Goal: Find specific page/section: Find specific page/section

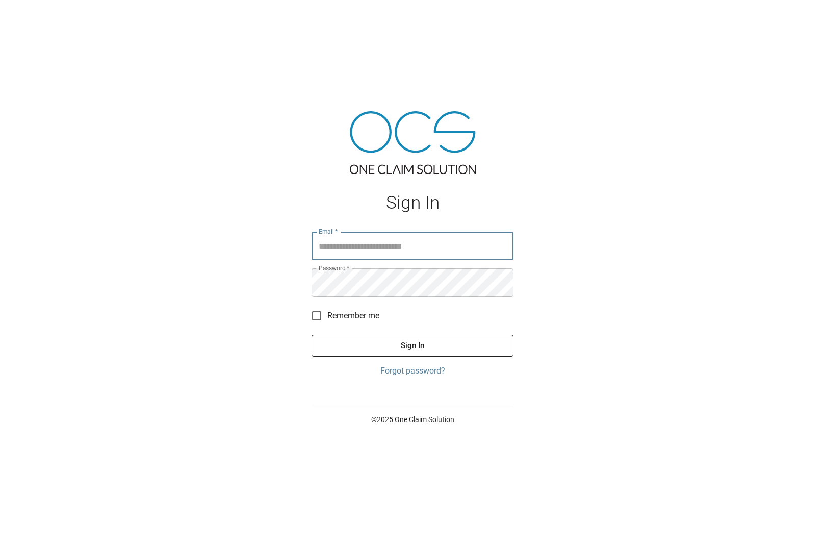
type input "**********"
click at [386, 347] on button "Sign In" at bounding box center [413, 345] width 202 height 21
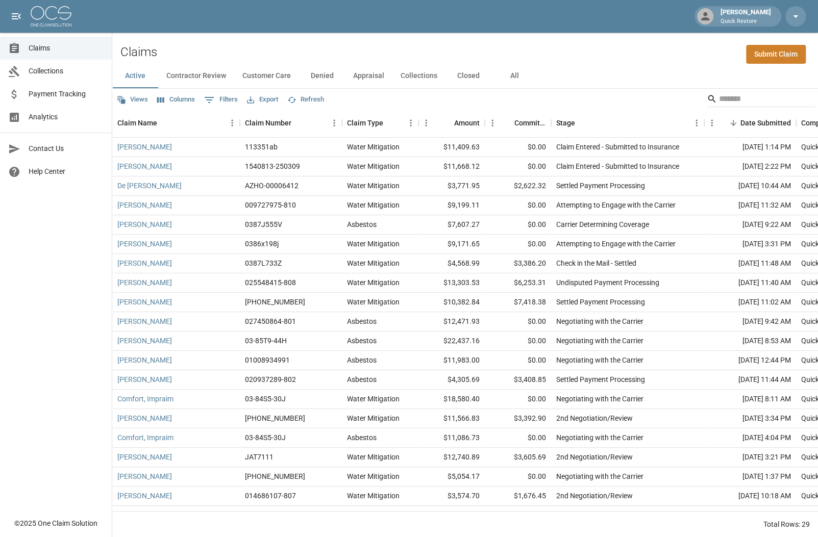
click at [511, 70] on button "All" at bounding box center [514, 76] width 46 height 24
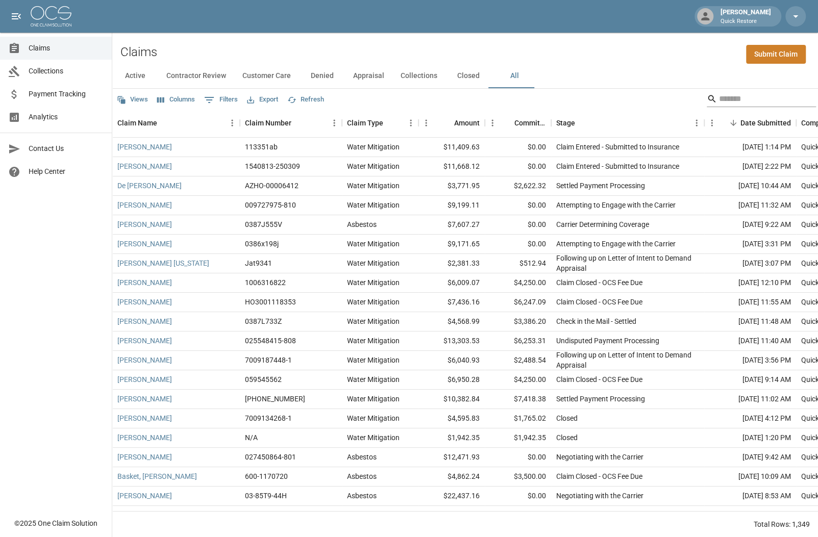
click at [733, 101] on input "Search" at bounding box center [760, 99] width 82 height 16
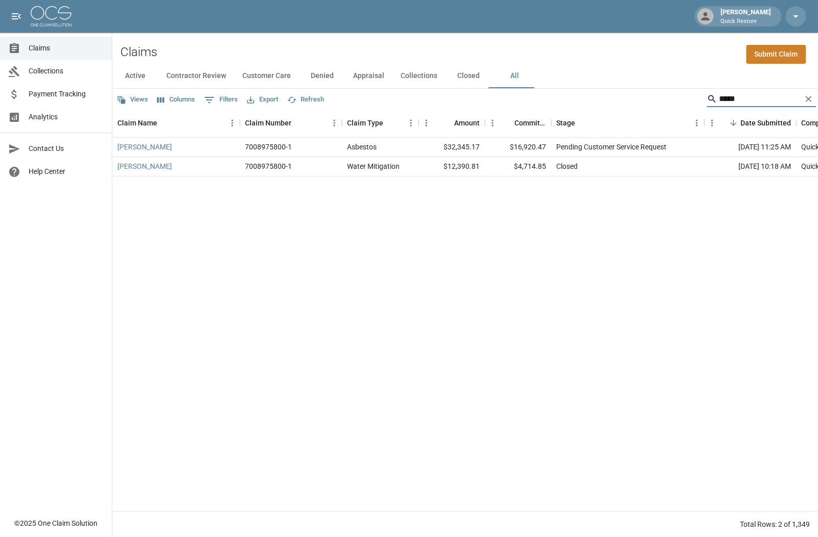
type input "*****"
click at [149, 147] on link "[PERSON_NAME]" at bounding box center [144, 147] width 55 height 10
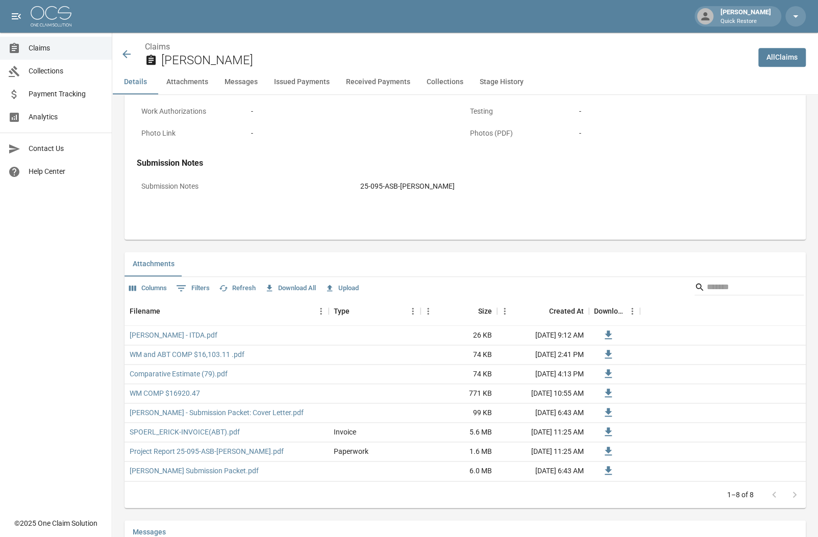
scroll to position [459, 0]
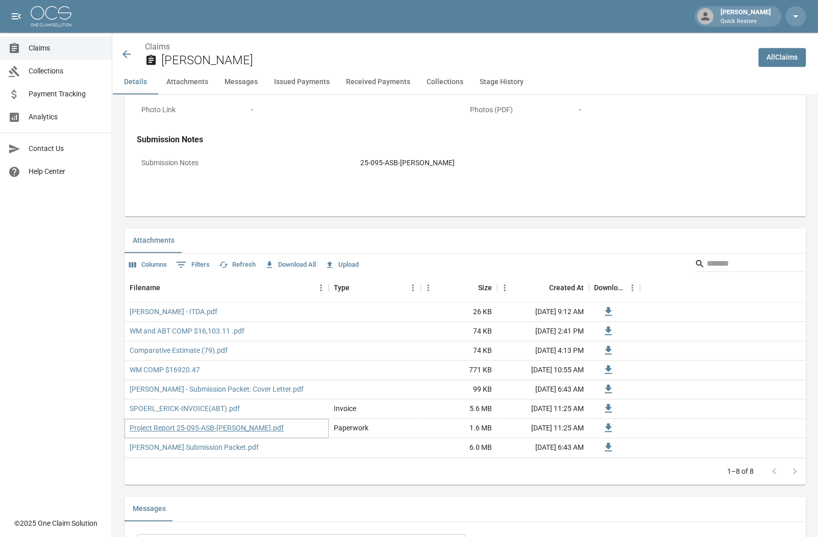
click at [205, 429] on link "Project Report 25-095-ASB-[PERSON_NAME].pdf" at bounding box center [207, 428] width 154 height 10
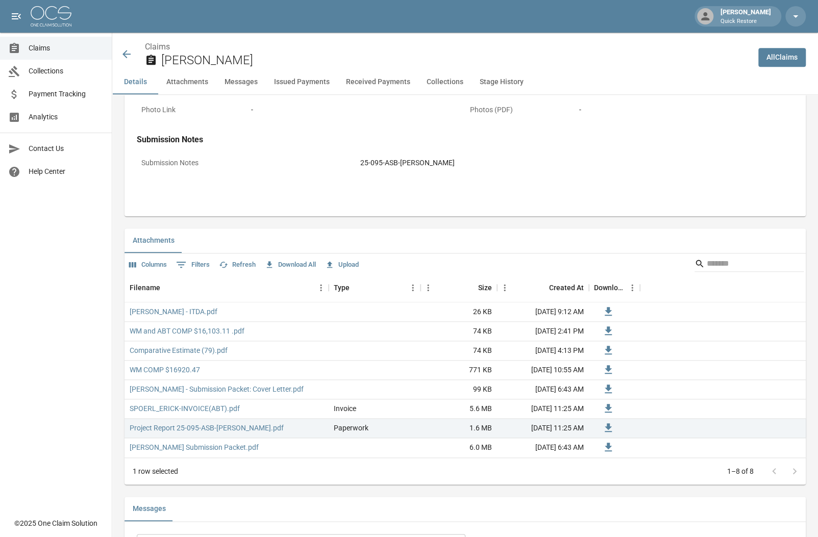
drag, startPoint x: 129, startPoint y: 54, endPoint x: 51, endPoint y: 65, distance: 78.9
click at [129, 54] on icon at bounding box center [126, 54] width 8 height 8
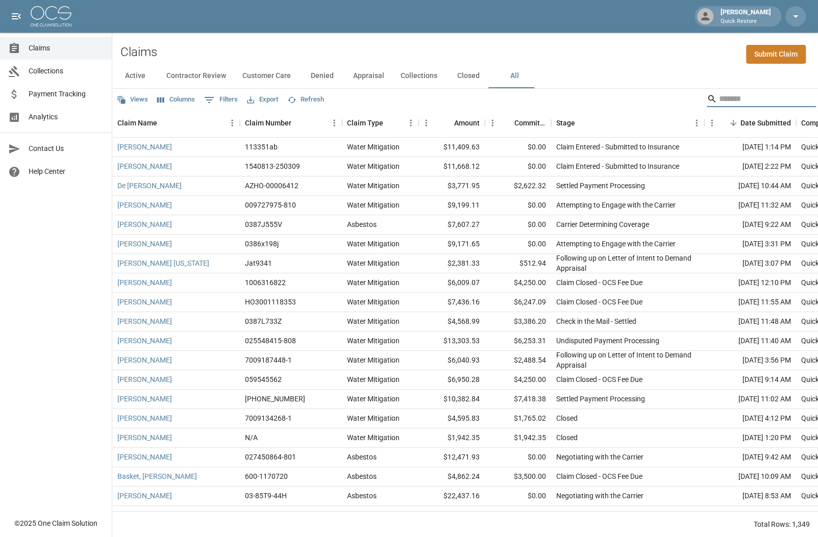
drag, startPoint x: 721, startPoint y: 99, endPoint x: 718, endPoint y: 89, distance: 11.1
click at [719, 99] on input "Search" at bounding box center [760, 99] width 82 height 16
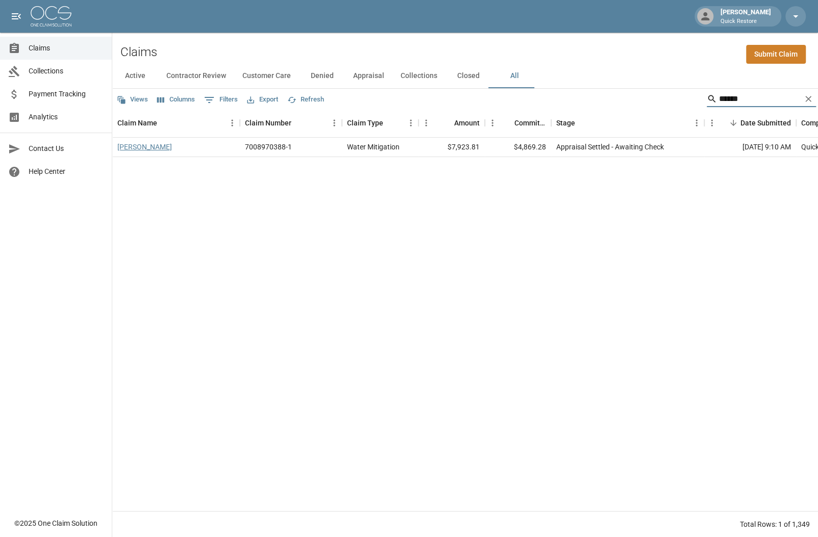
type input "******"
click at [166, 149] on link "[PERSON_NAME]" at bounding box center [144, 147] width 55 height 10
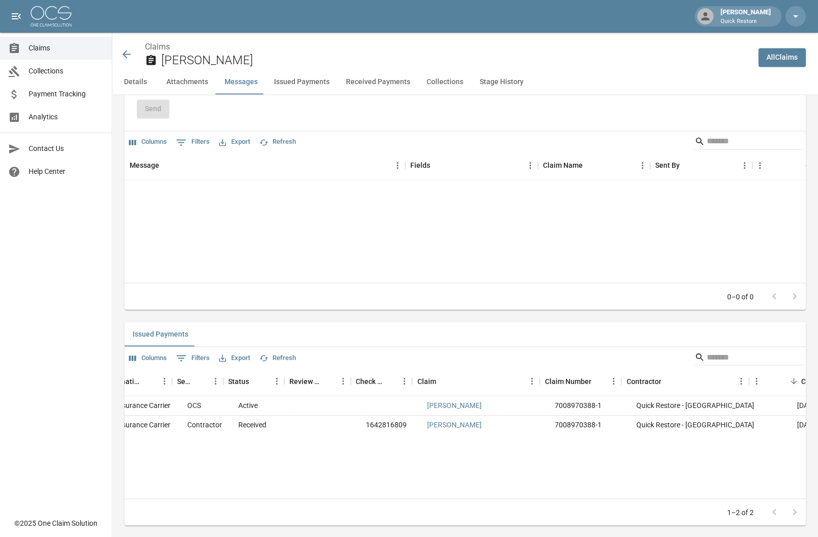
scroll to position [0, 265]
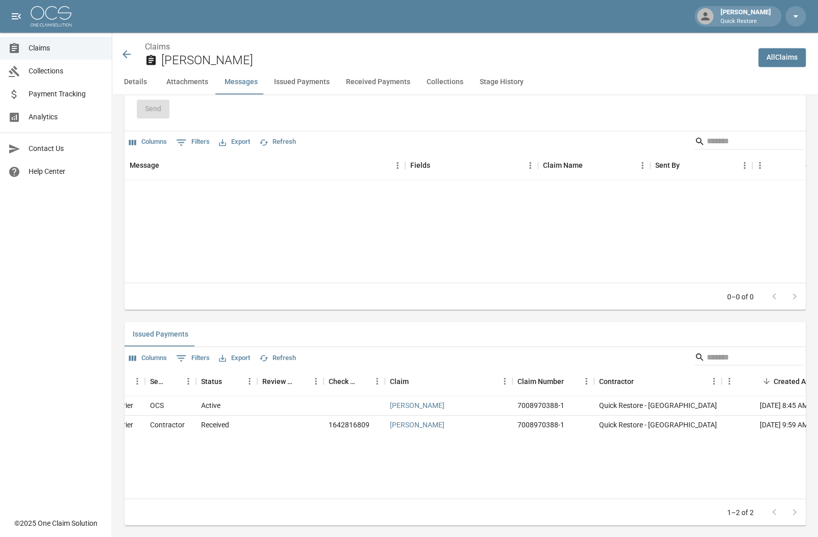
click at [127, 58] on icon at bounding box center [126, 54] width 8 height 8
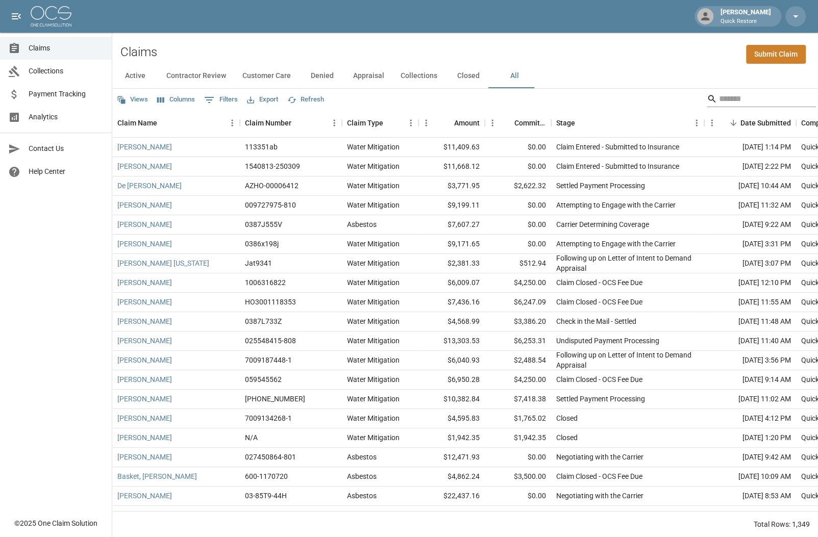
click at [728, 102] on input "Search" at bounding box center [760, 99] width 82 height 16
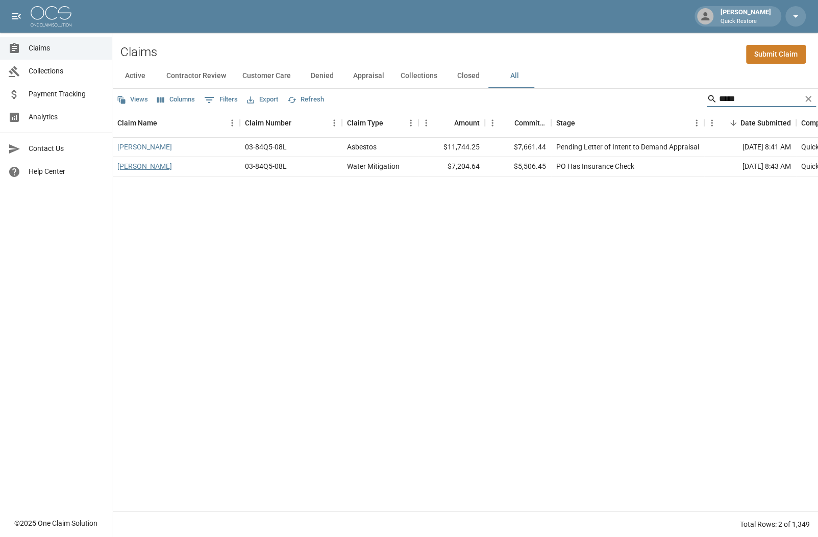
type input "*****"
click at [129, 165] on link "[PERSON_NAME]" at bounding box center [144, 166] width 55 height 10
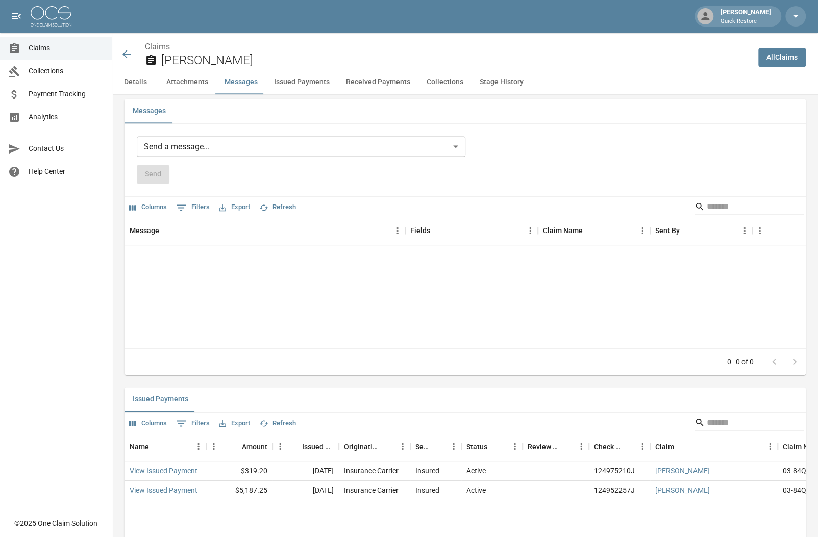
scroll to position [918, 0]
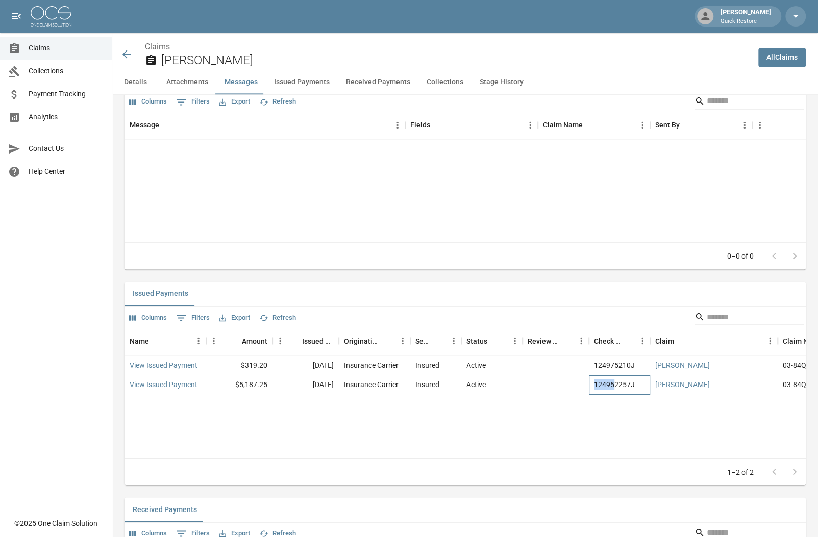
drag, startPoint x: 595, startPoint y: 413, endPoint x: 614, endPoint y: 413, distance: 18.9
click at [614, 394] on div "124952257J" at bounding box center [619, 384] width 61 height 19
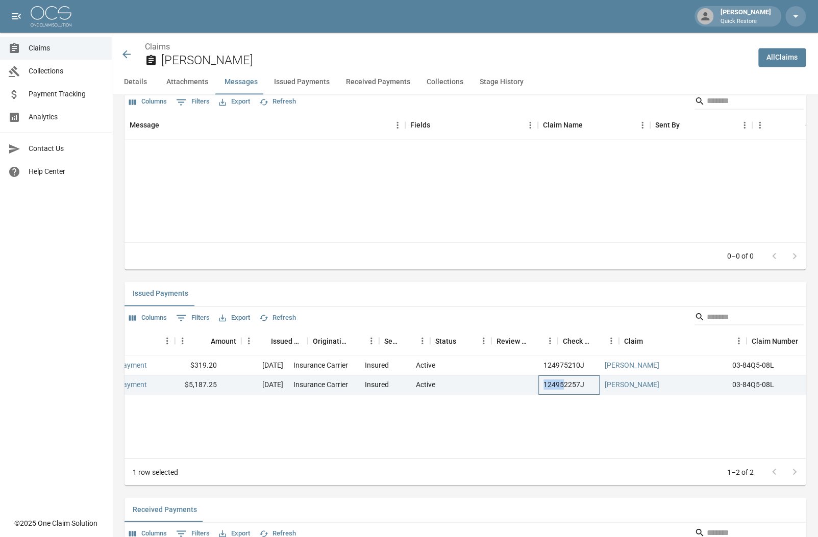
scroll to position [0, 0]
